Goal: Find specific page/section: Find specific page/section

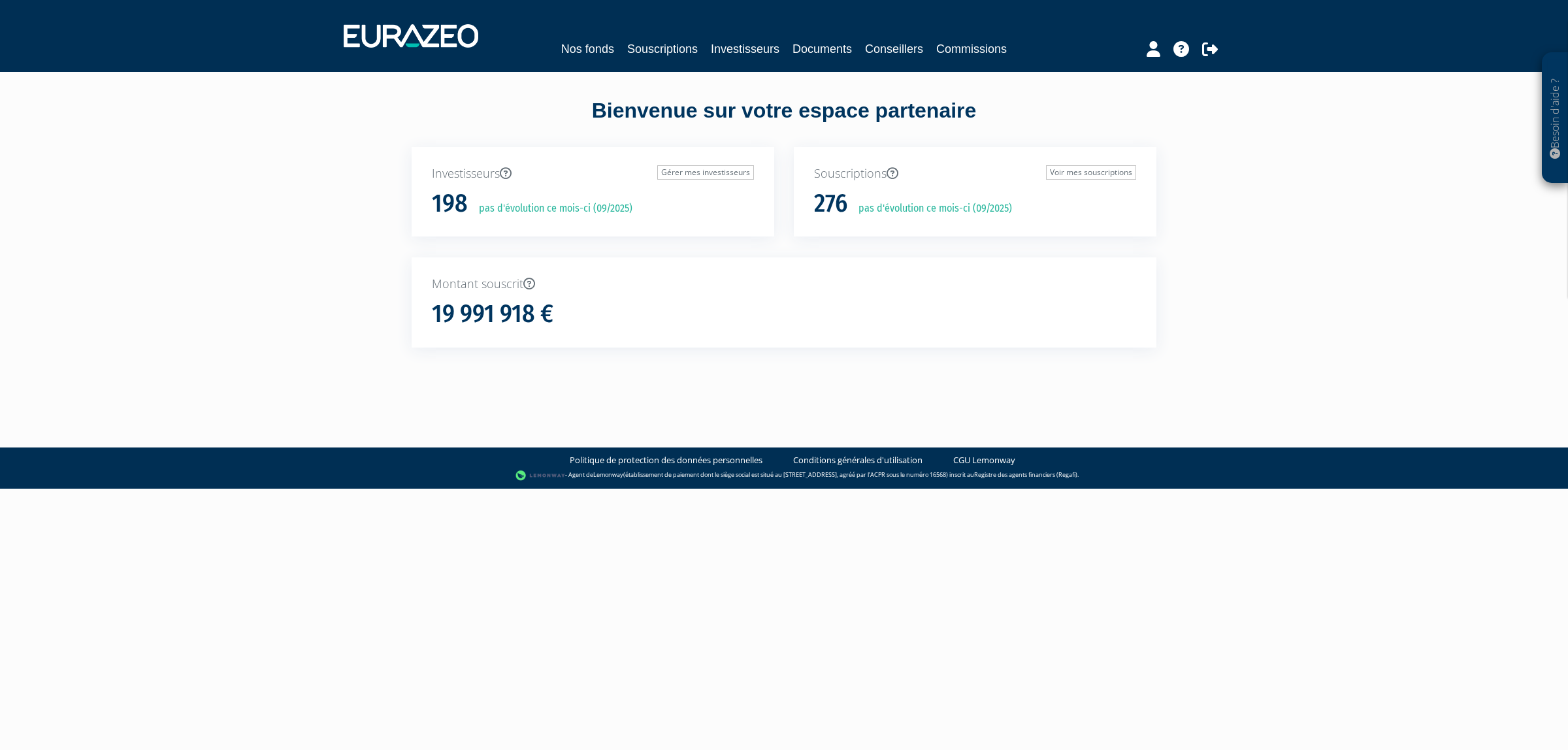
click at [655, 32] on div "Nos fonds Souscriptions Investisseurs Documents Conseillers Commissions" at bounding box center [784, 35] width 900 height 48
click at [654, 37] on div "Nos fonds Souscriptions Investisseurs Documents Conseillers Commissions" at bounding box center [784, 35] width 900 height 48
click at [654, 46] on link "Souscriptions" at bounding box center [662, 49] width 70 height 19
click at [660, 52] on link "Souscriptions" at bounding box center [662, 49] width 70 height 19
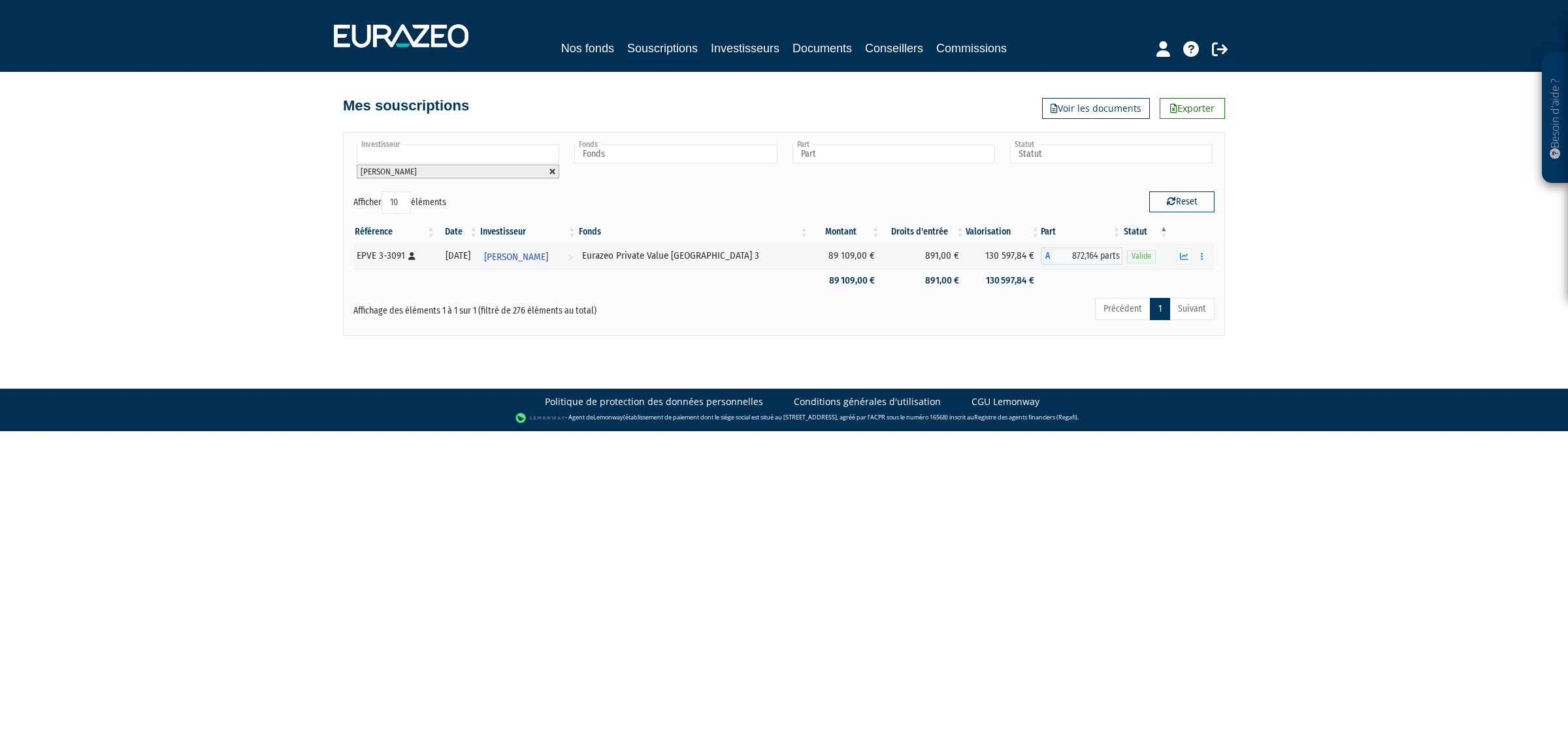
click at [551, 173] on link at bounding box center [552, 171] width 8 height 8
type input "Investisseur"
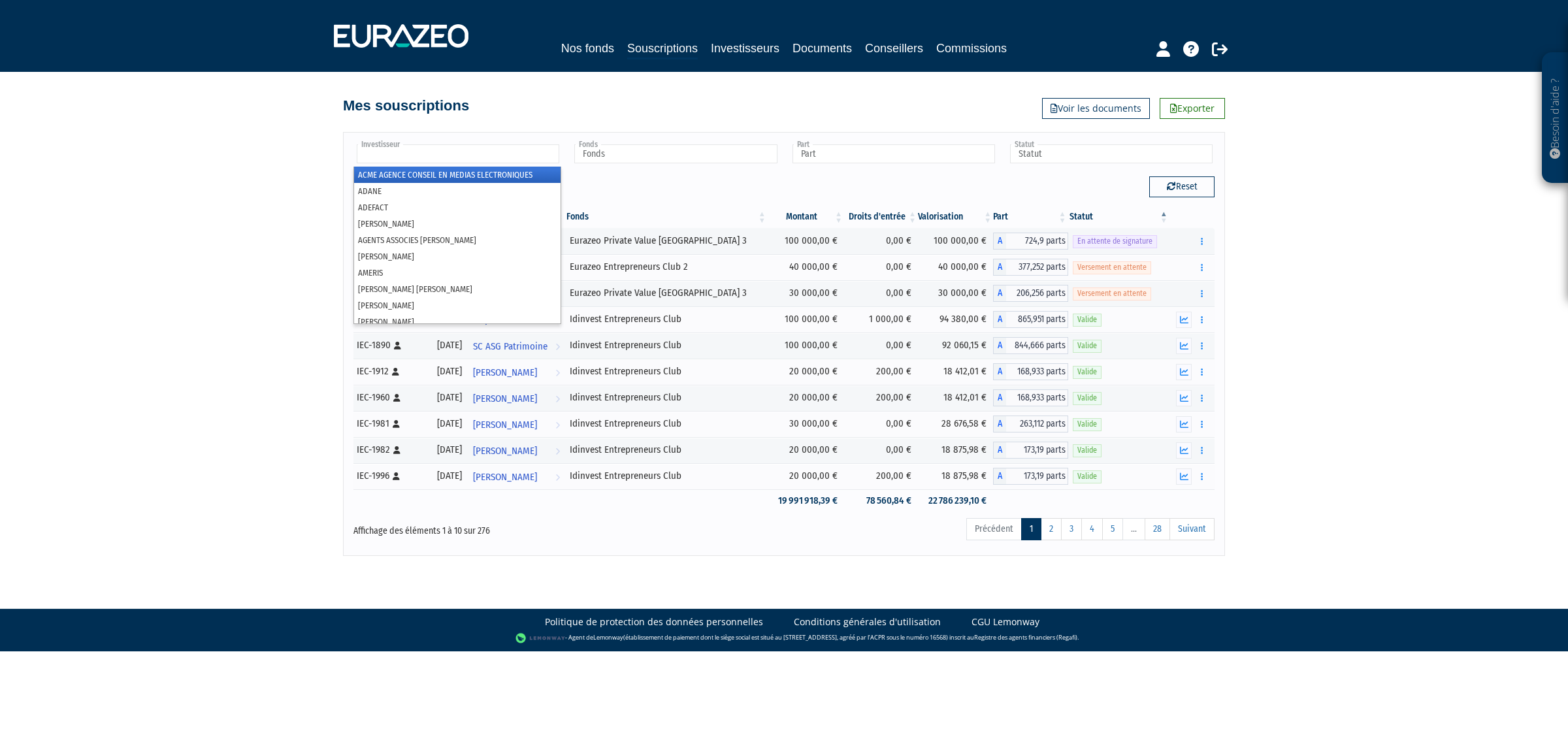
click at [468, 148] on input "text" at bounding box center [458, 154] width 203 height 19
type input "se"
